Goal: Find specific page/section: Find specific page/section

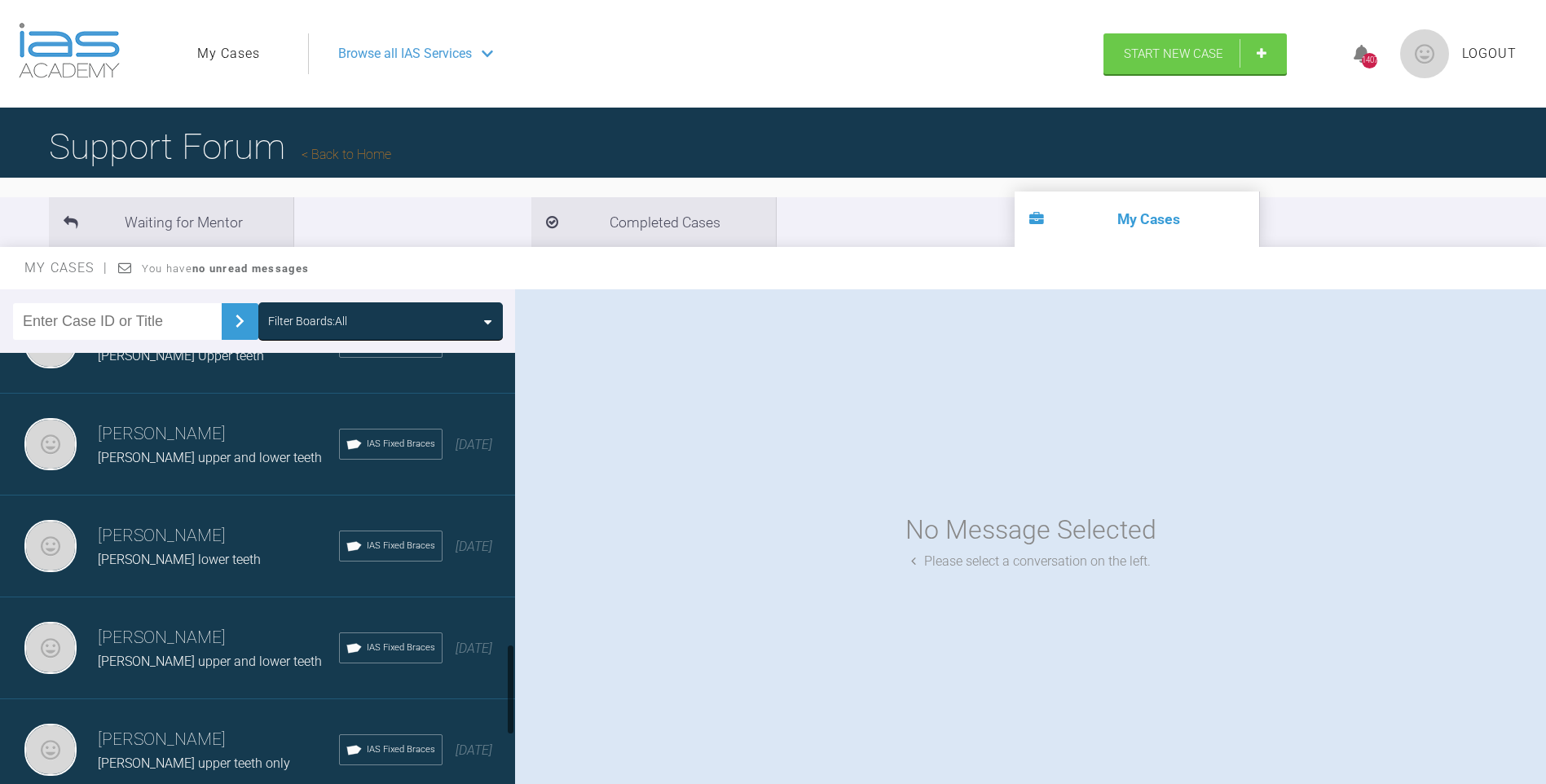
drag, startPoint x: 509, startPoint y: 411, endPoint x: 389, endPoint y: 690, distance: 303.7
click at [514, 699] on div at bounding box center [510, 572] width 9 height 439
click at [168, 648] on h3 "[PERSON_NAME]" at bounding box center [219, 641] width 241 height 27
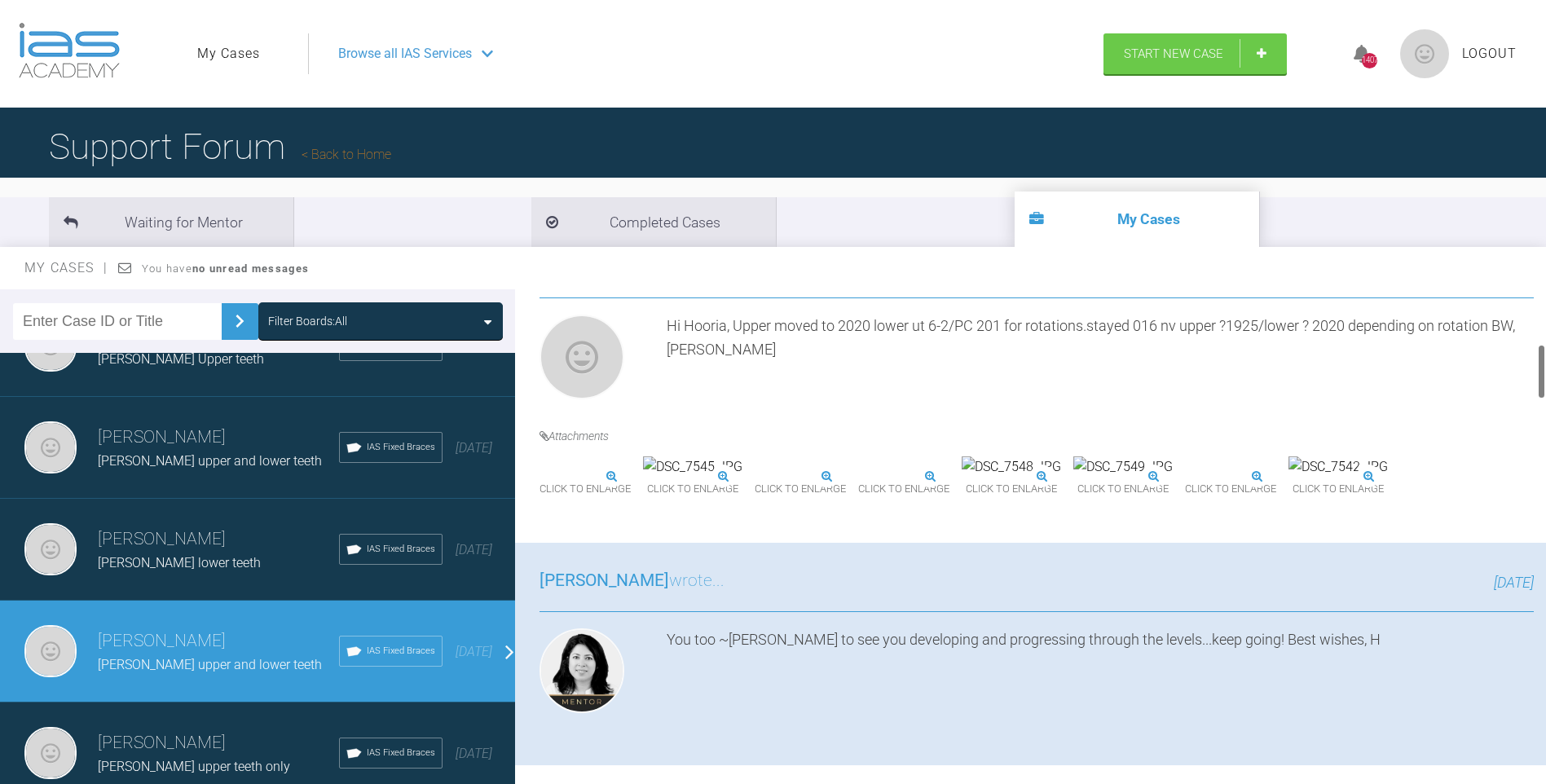
scroll to position [501, 0]
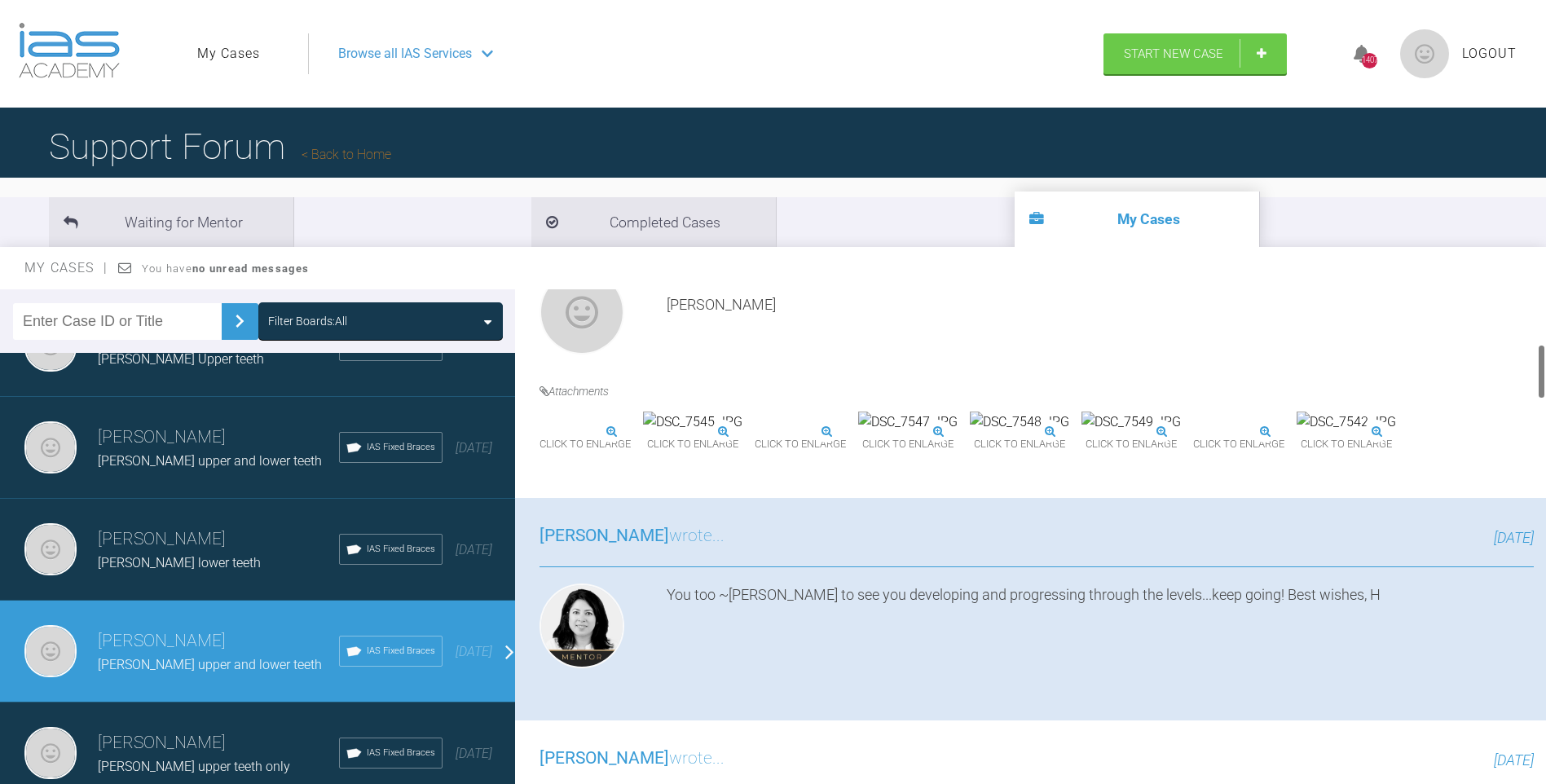
drag, startPoint x: 1541, startPoint y: 303, endPoint x: 1539, endPoint y: 359, distance: 56.0
click at [1539, 359] on div at bounding box center [1541, 371] width 6 height 55
click at [599, 433] on img at bounding box center [589, 422] width 99 height 21
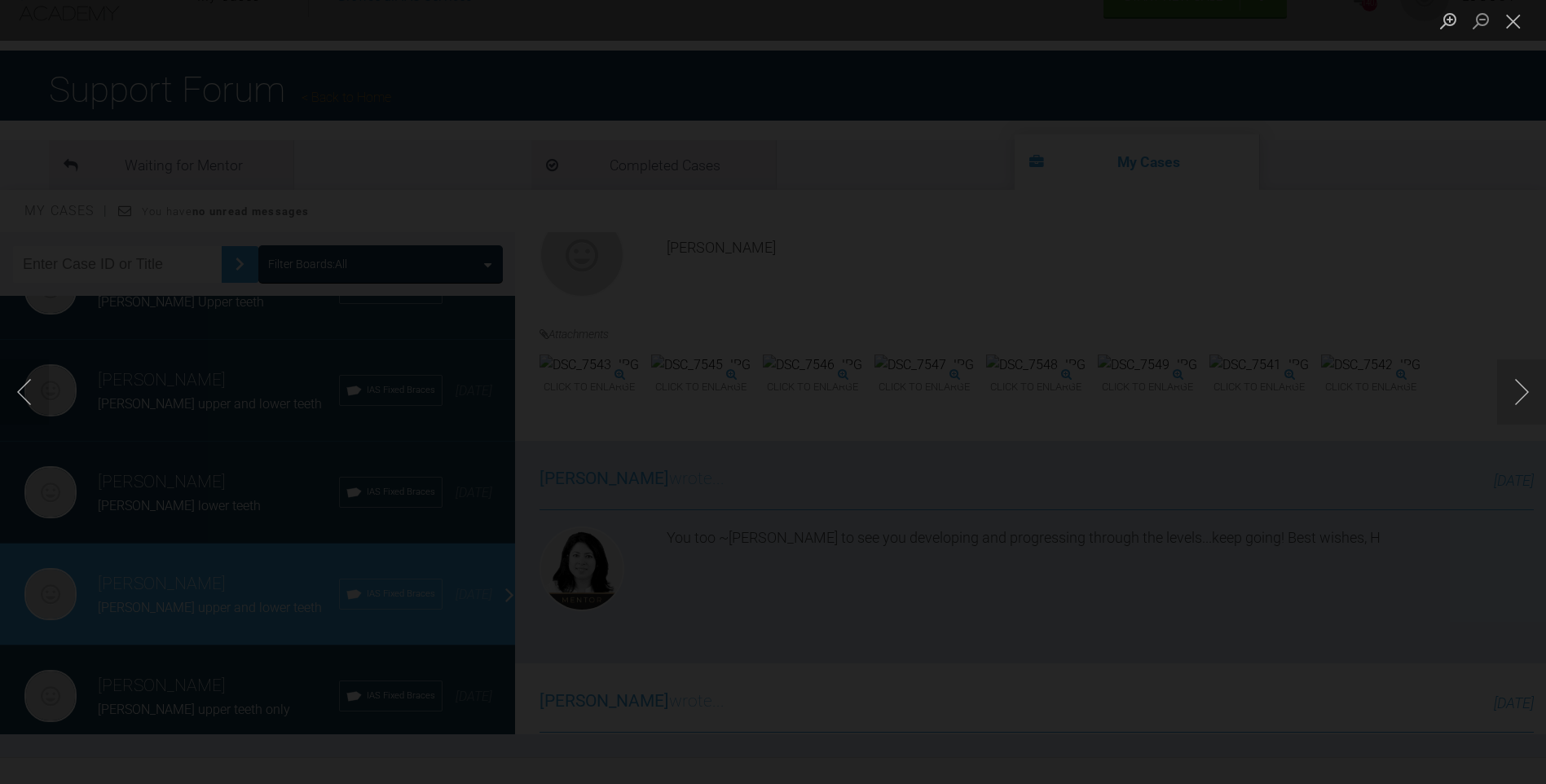
scroll to position [82, 0]
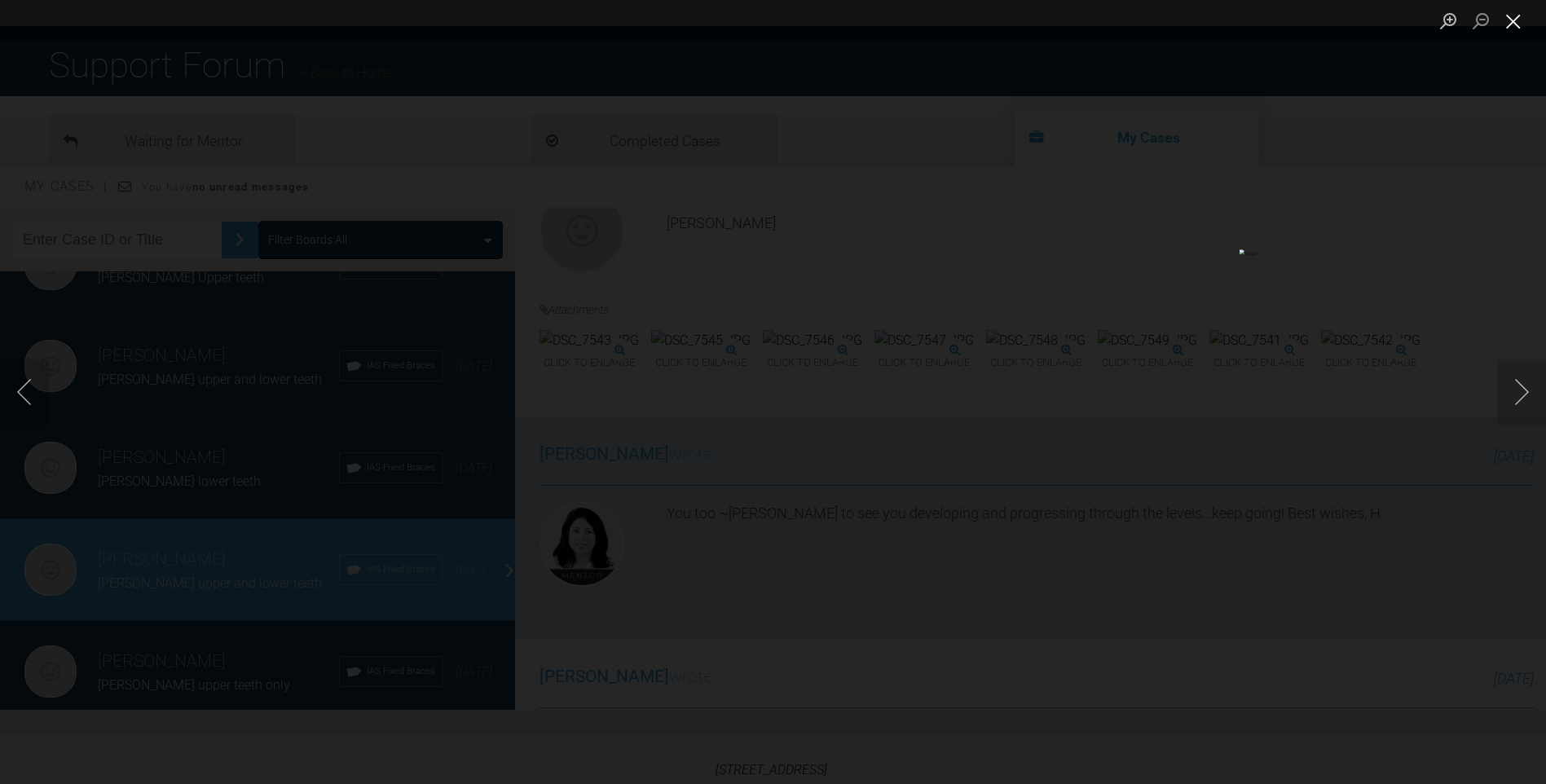
click at [1517, 22] on button "Close lightbox" at bounding box center [1514, 20] width 33 height 28
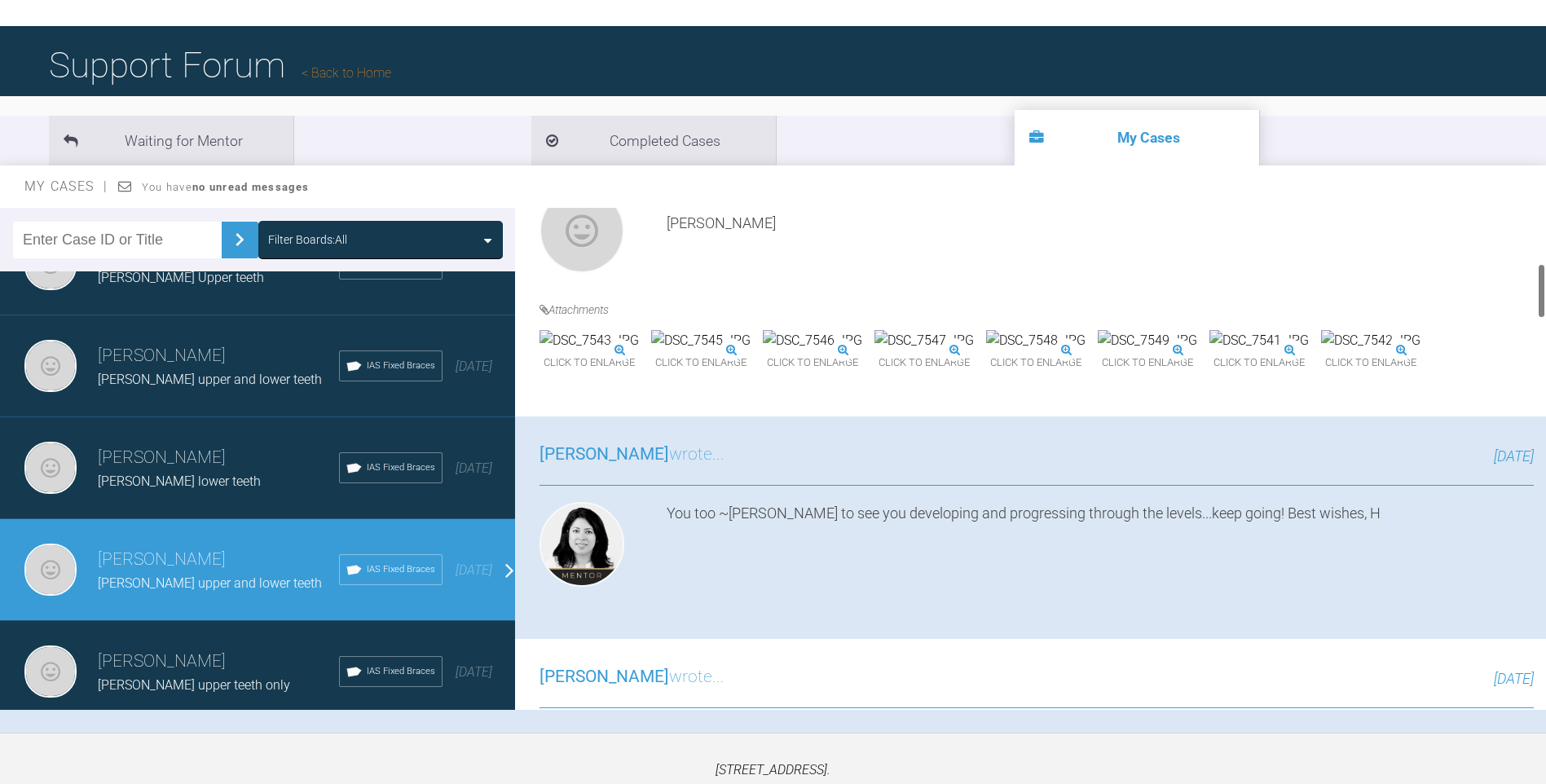
click at [750, 351] on img at bounding box center [701, 340] width 99 height 21
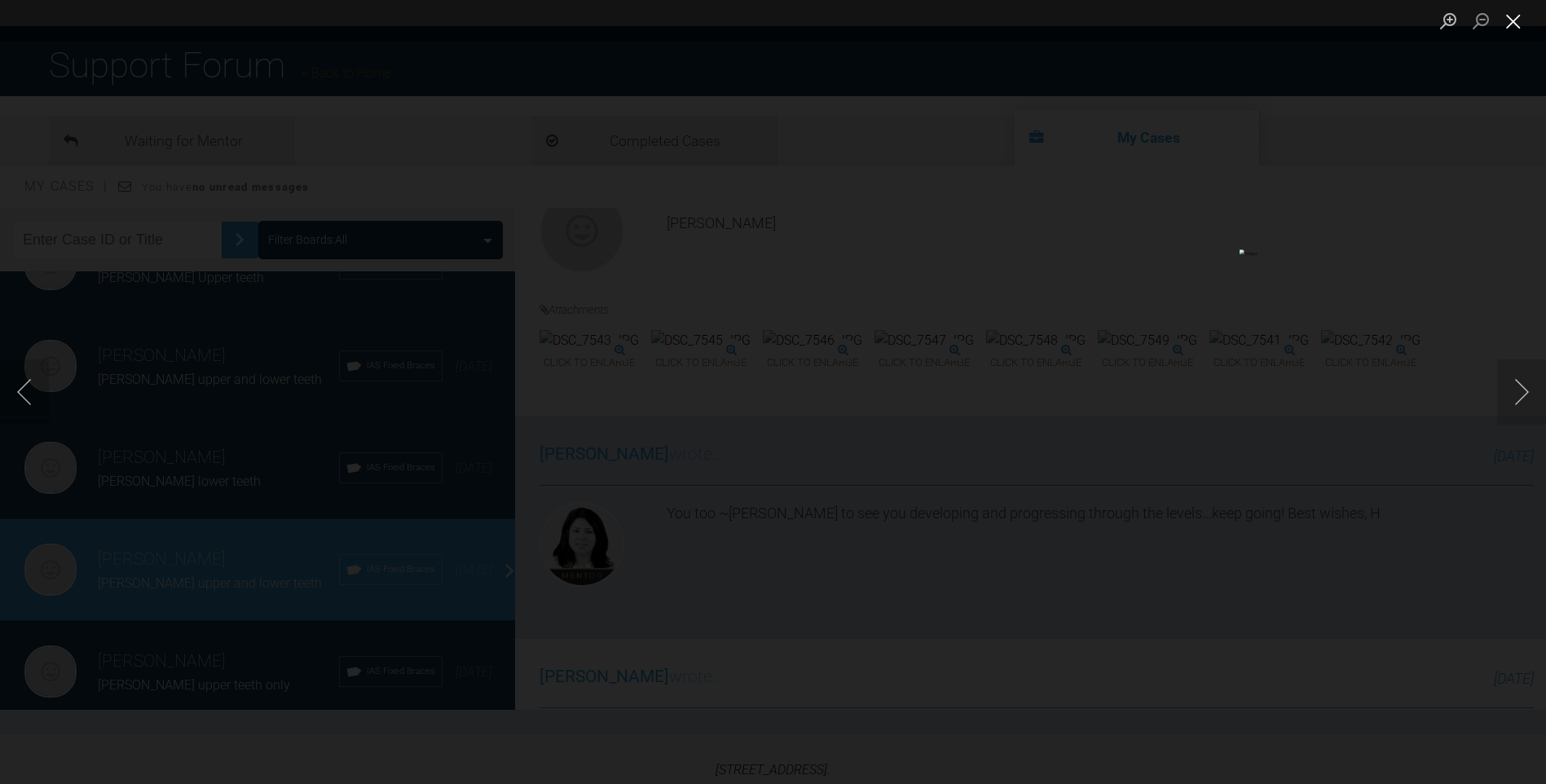
click at [1512, 22] on button "Close lightbox" at bounding box center [1514, 20] width 33 height 28
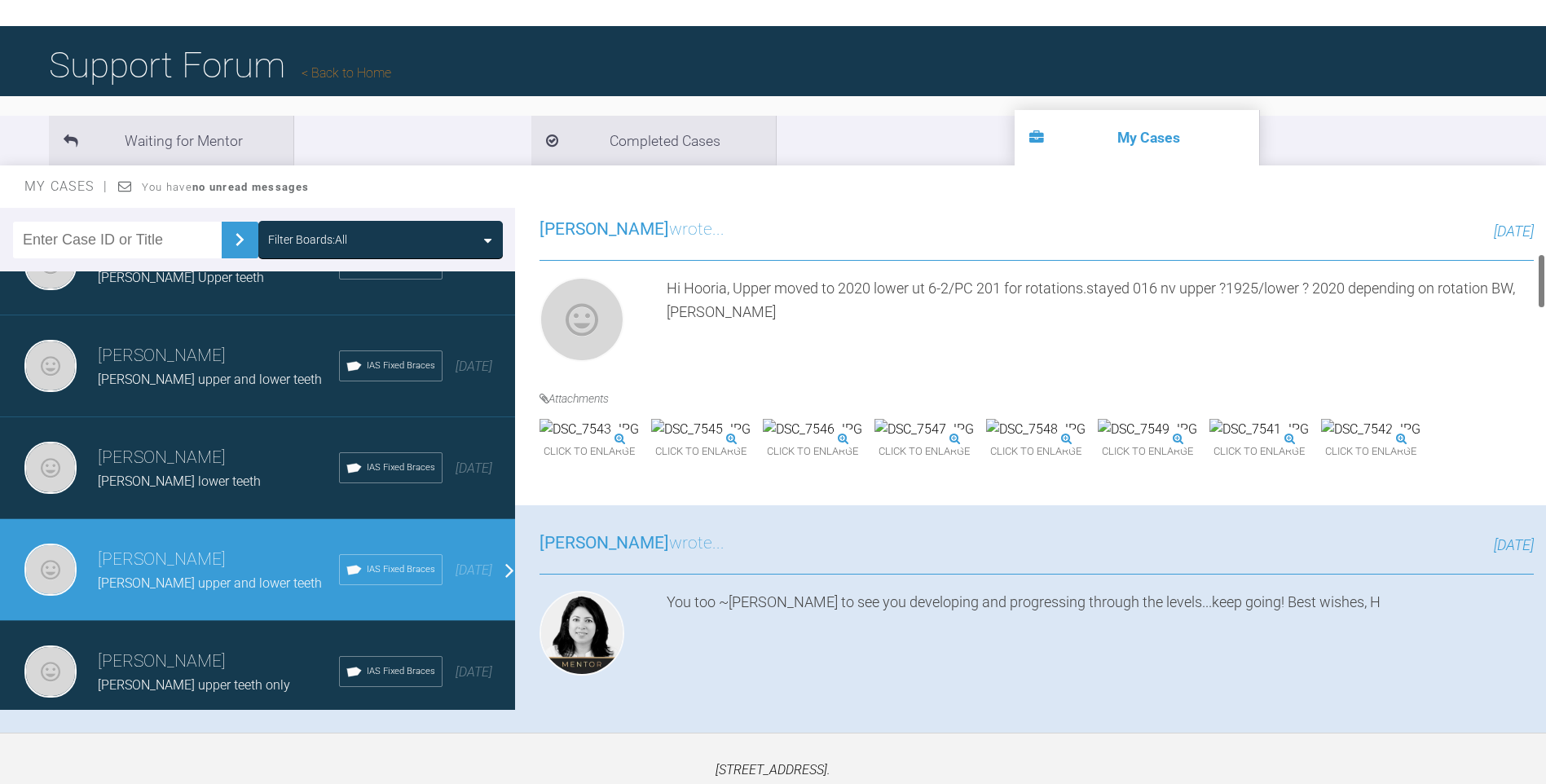
scroll to position [427, 0]
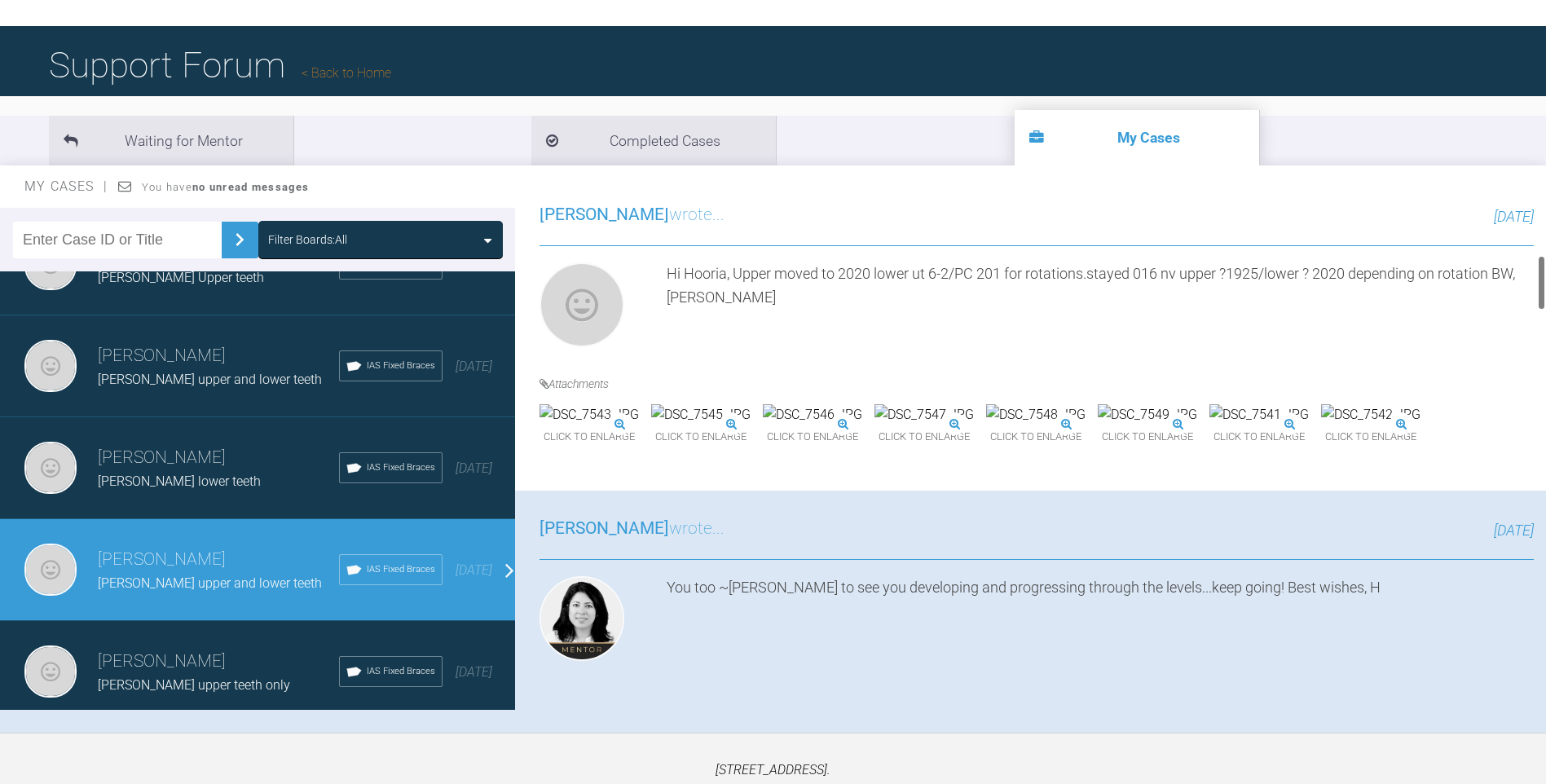
drag, startPoint x: 1539, startPoint y: 292, endPoint x: 1542, endPoint y: 283, distance: 9.5
click at [1542, 283] on div at bounding box center [1541, 282] width 6 height 55
click at [750, 425] on img at bounding box center [701, 414] width 99 height 21
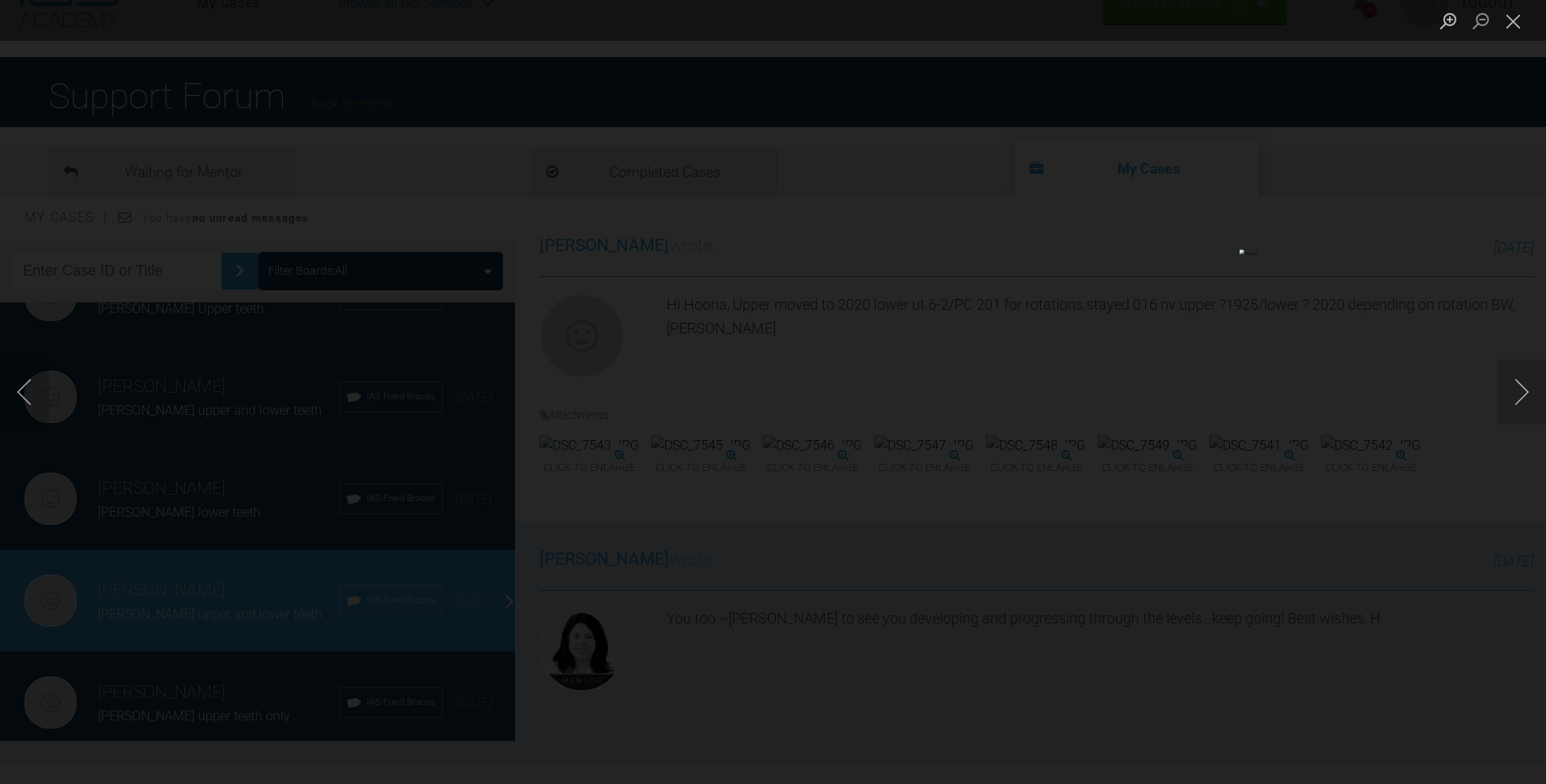
scroll to position [49, 0]
click at [1514, 18] on button "Close lightbox" at bounding box center [1514, 20] width 33 height 28
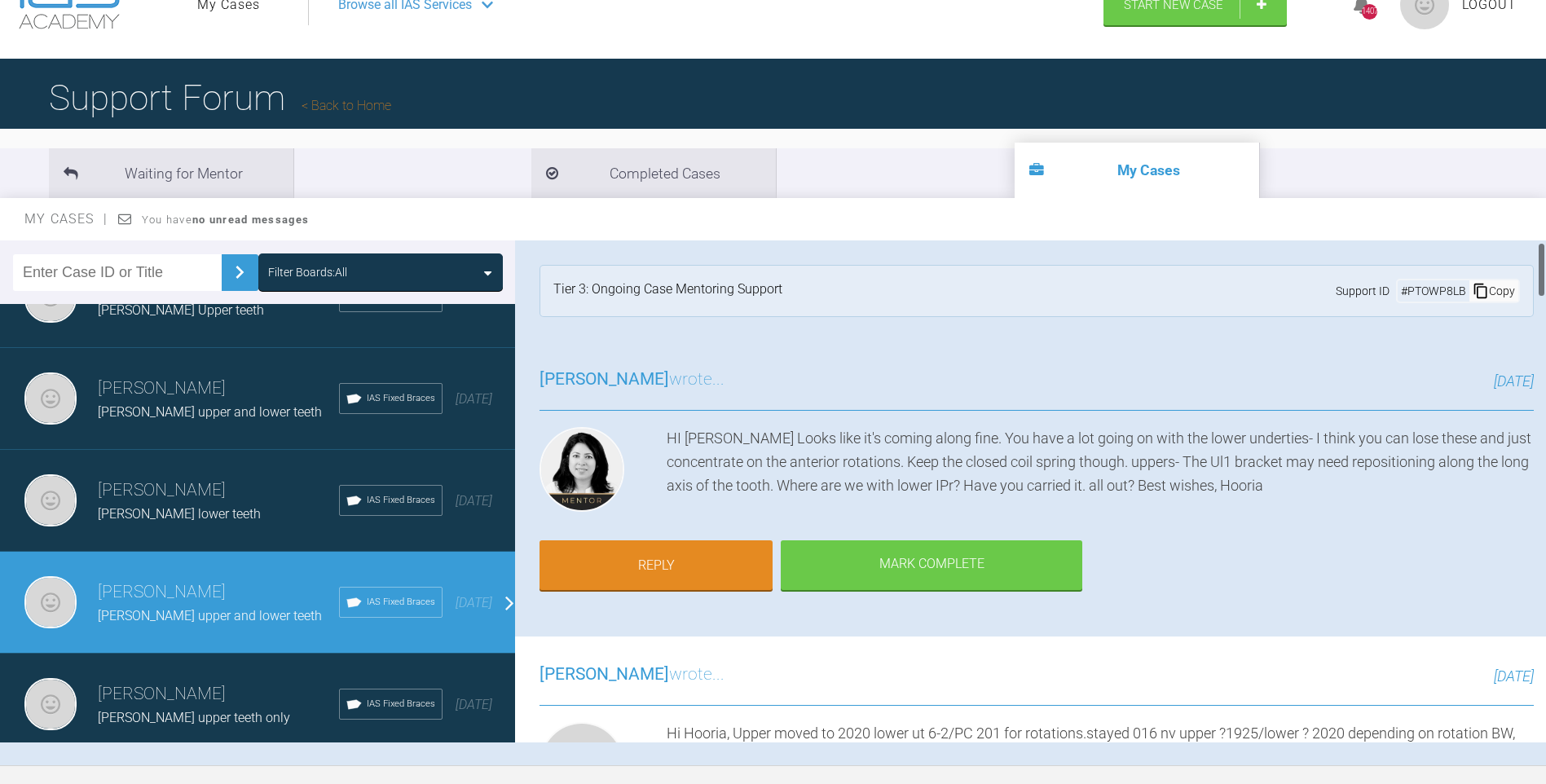
scroll to position [22, 0]
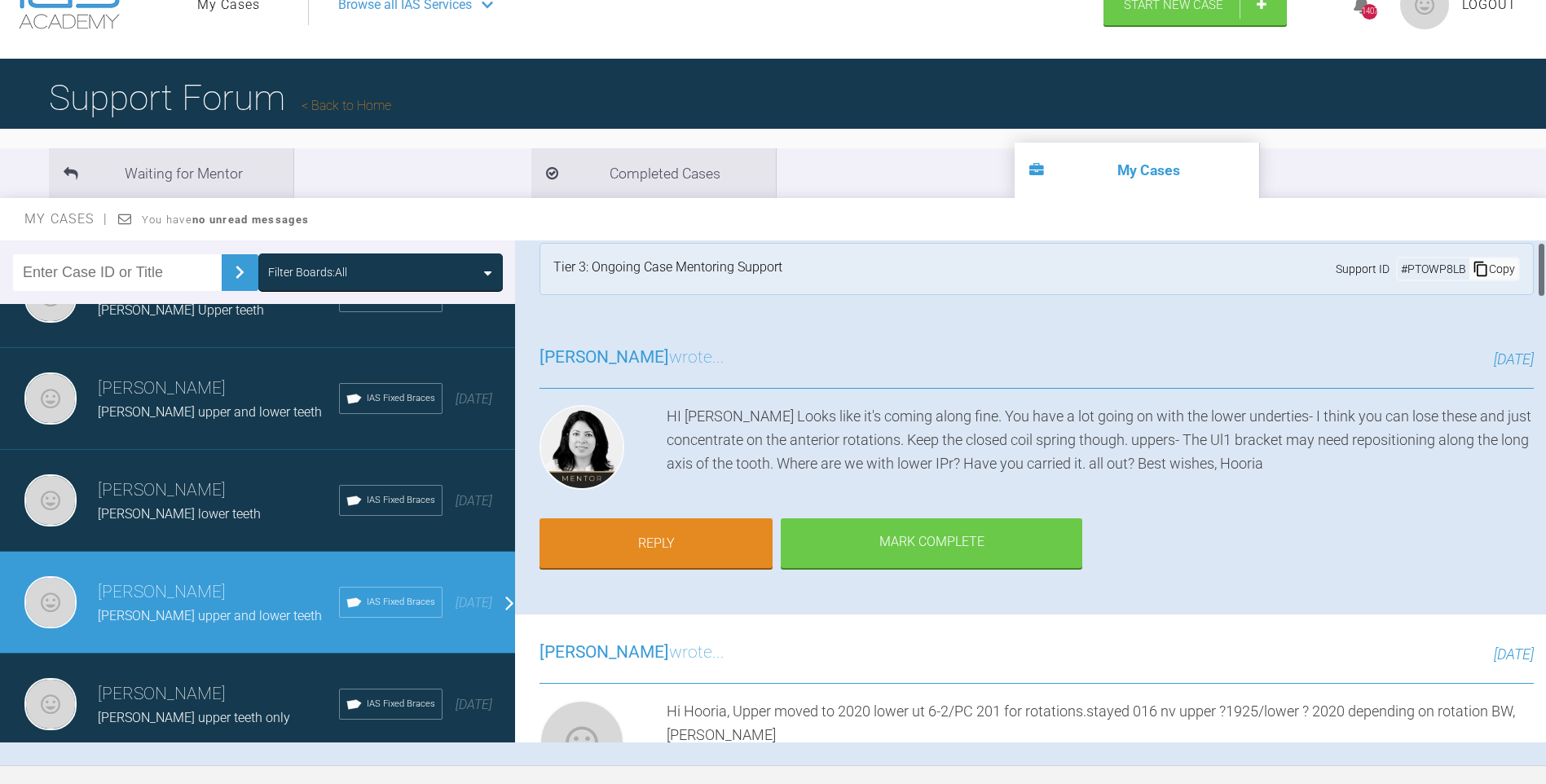
drag, startPoint x: 1540, startPoint y: 316, endPoint x: 1539, endPoint y: 271, distance: 45.0
click at [1539, 271] on div at bounding box center [1541, 269] width 6 height 55
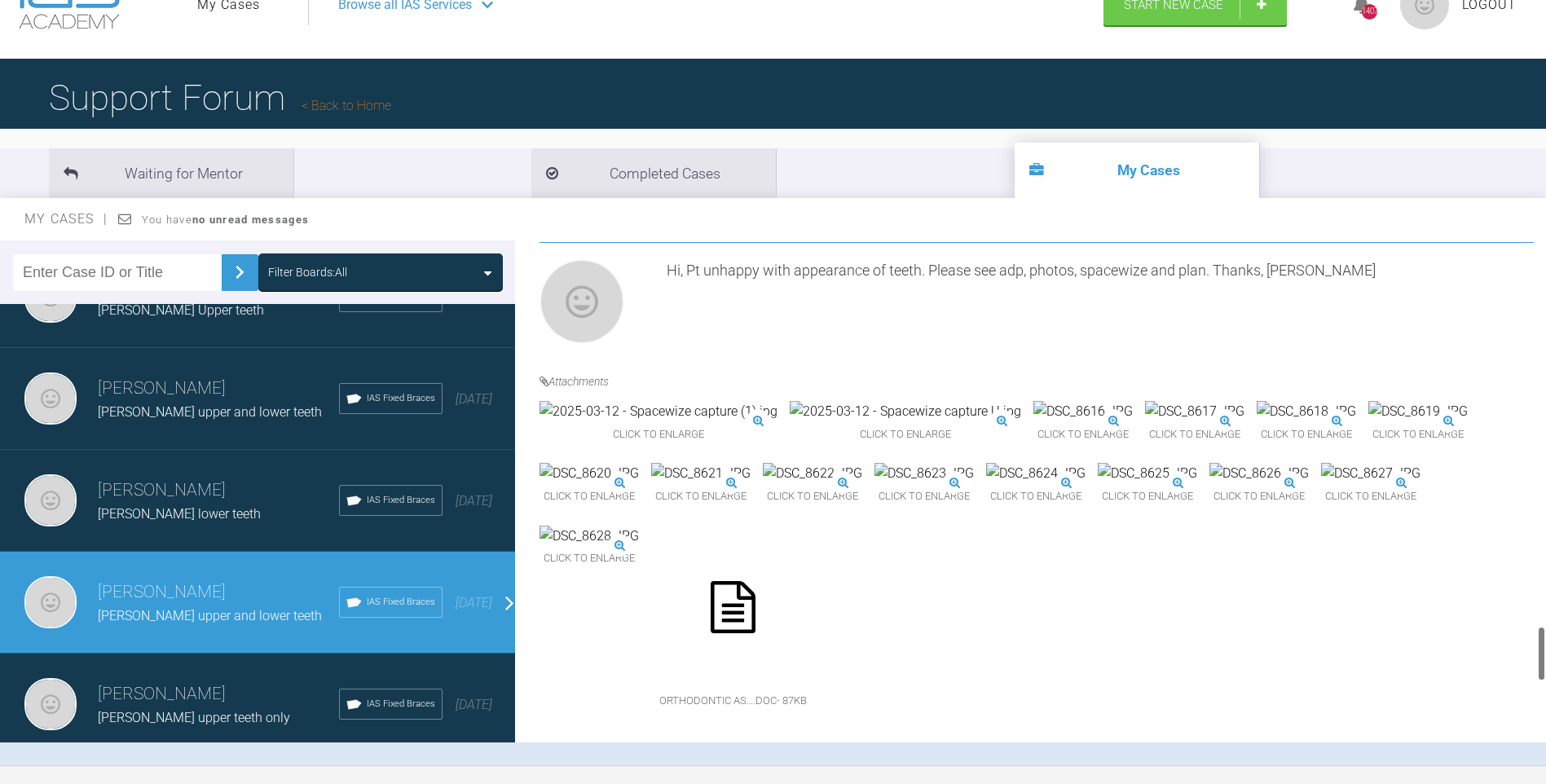
scroll to position [4021, 0]
drag, startPoint x: 1541, startPoint y: 268, endPoint x: 1553, endPoint y: 768, distance: 500.1
click at [1546, 769] on html "My Cases Logout Browse all IAS Services Start New Case 1407 Logout Support Foru…" at bounding box center [773, 428] width 1546 height 953
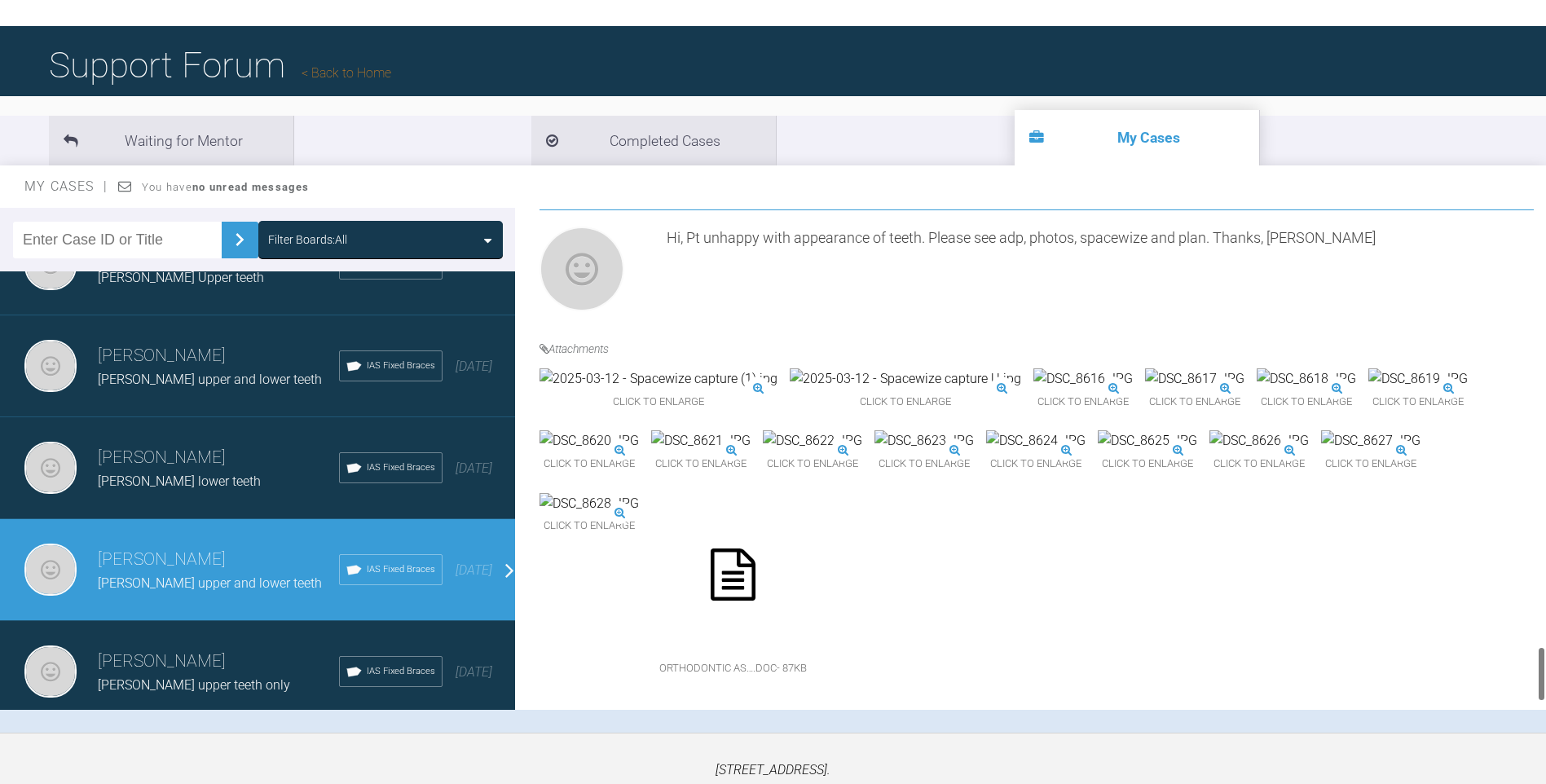
scroll to position [3924, 0]
drag, startPoint x: 1540, startPoint y: 679, endPoint x: 1540, endPoint y: 666, distance: 13.0
click at [1540, 666] on div at bounding box center [1541, 670] width 6 height 55
click at [986, 451] on img at bounding box center [1035, 441] width 99 height 21
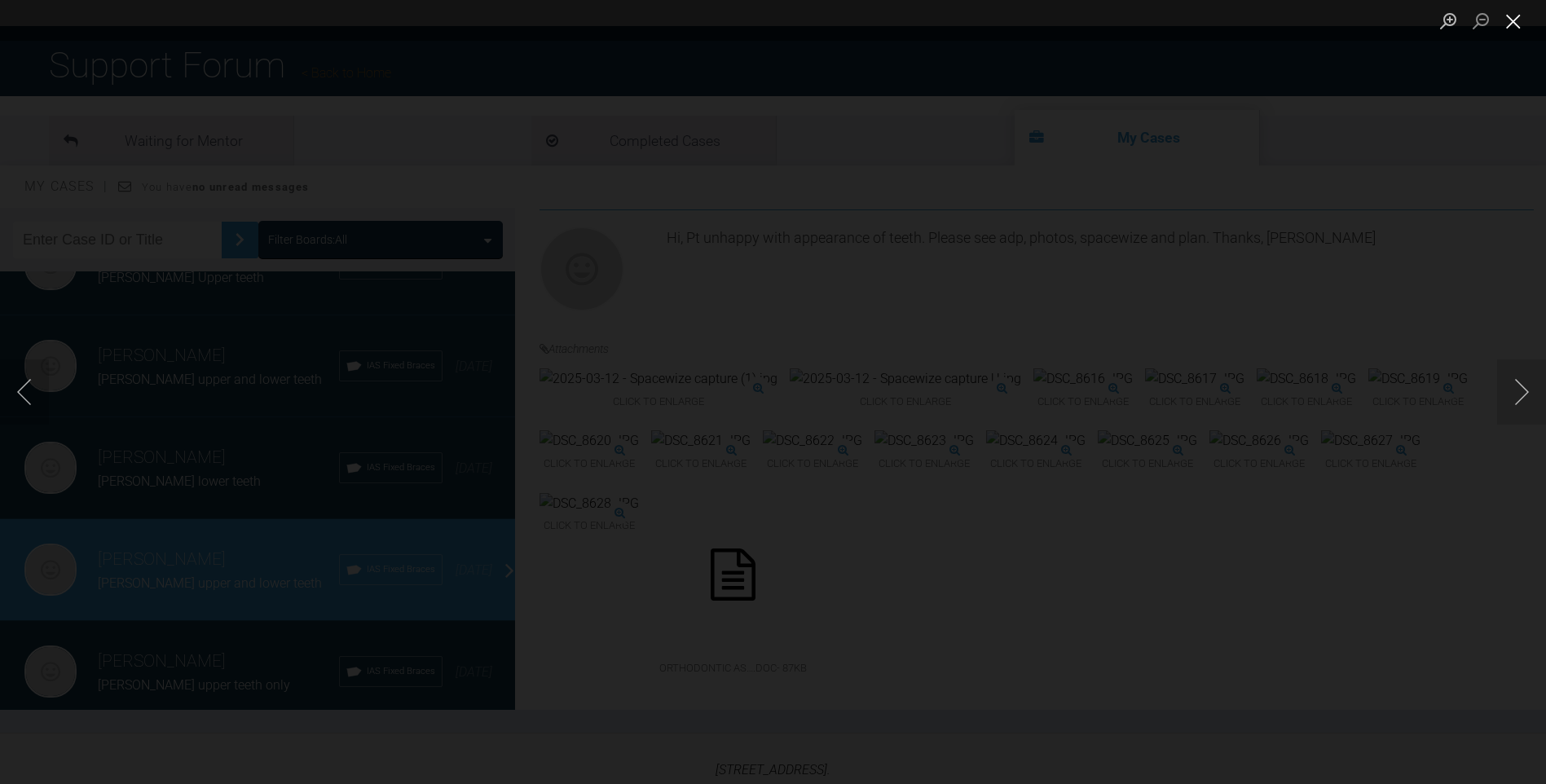
click at [1511, 18] on button "Close lightbox" at bounding box center [1514, 20] width 33 height 28
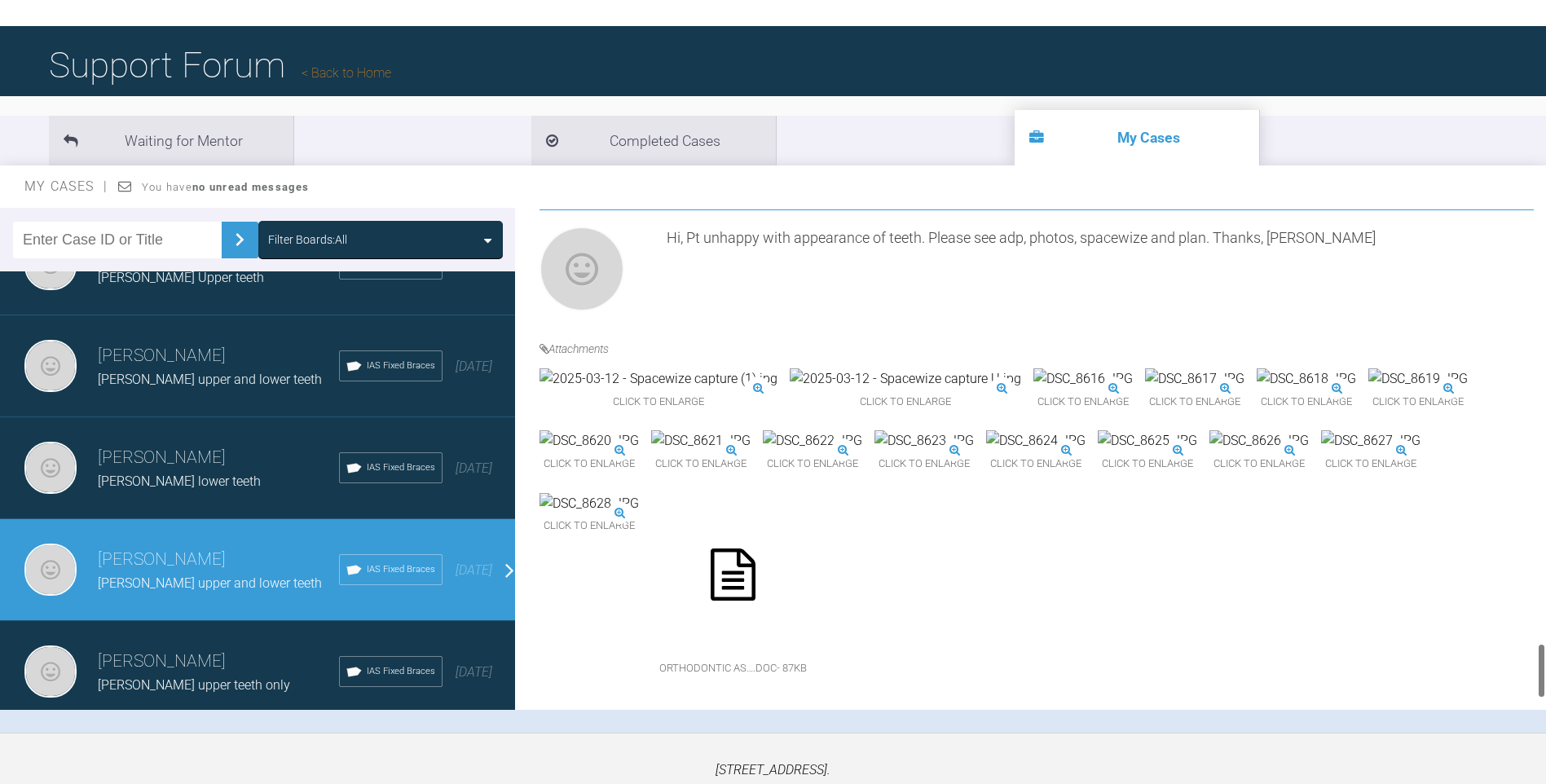
click at [974, 430] on img at bounding box center [924, 441] width 99 height 21
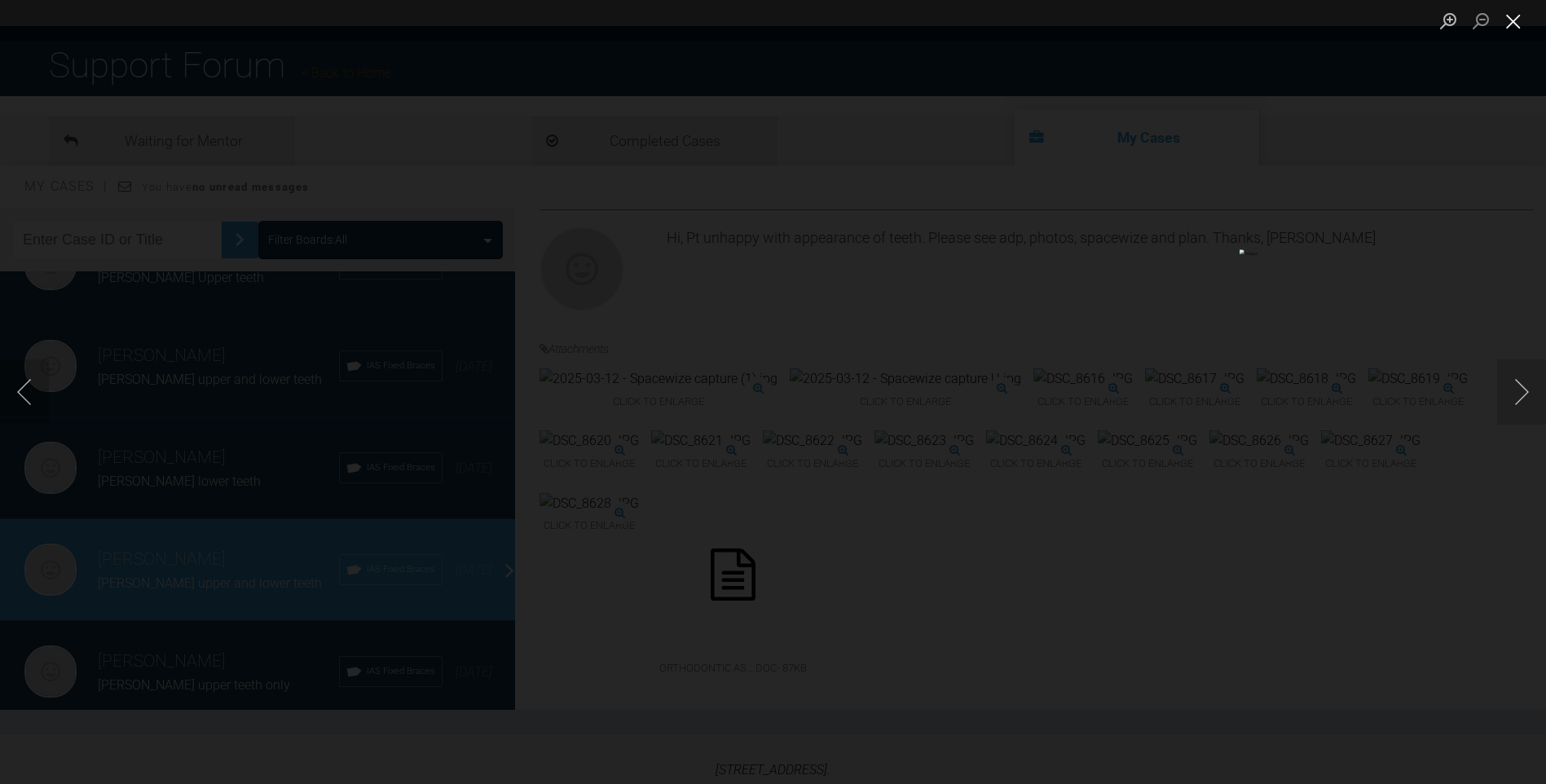
click at [1513, 15] on button "Close lightbox" at bounding box center [1514, 20] width 33 height 28
